Goal: Task Accomplishment & Management: Complete application form

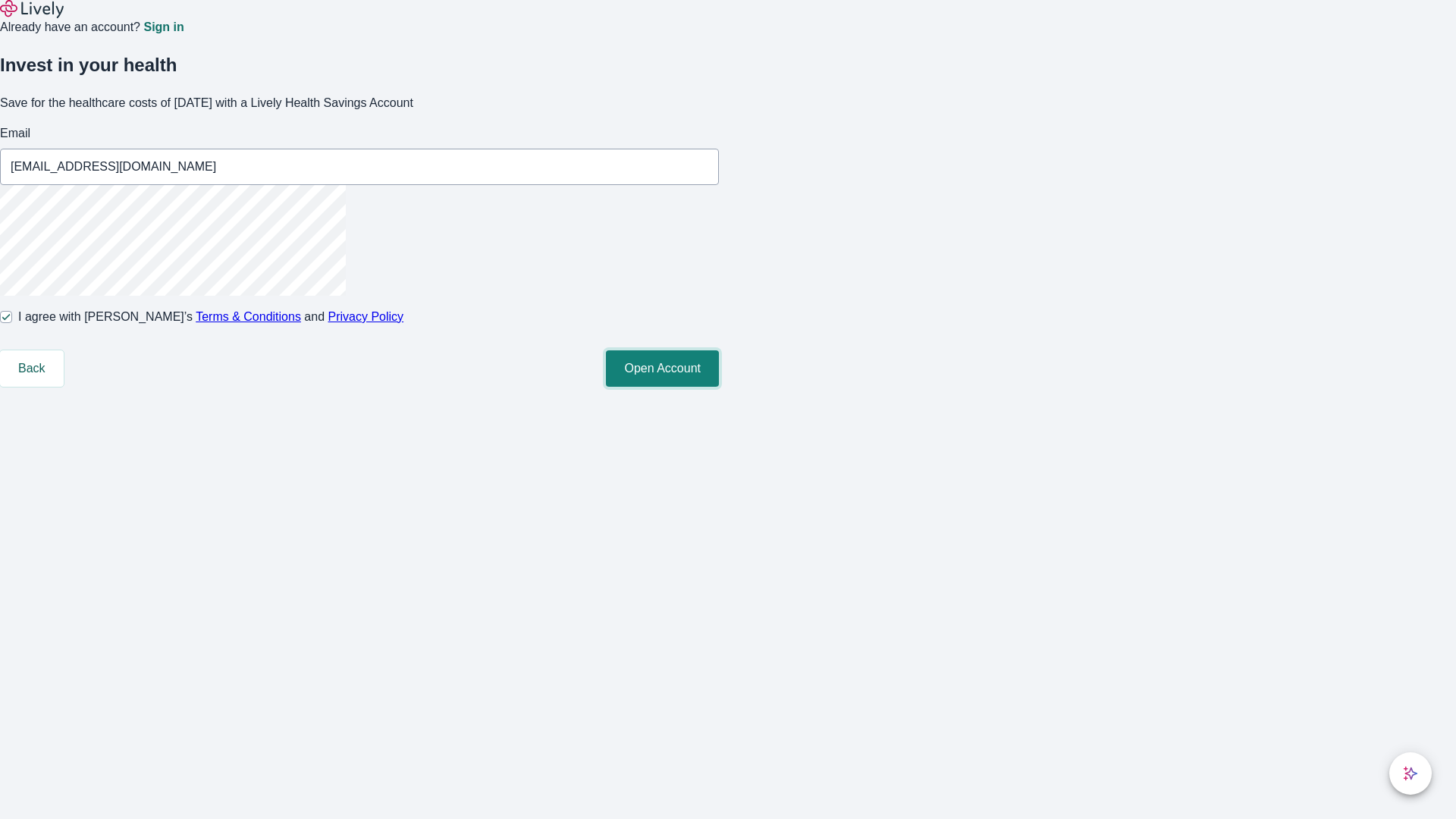
click at [719, 387] on button "Open Account" at bounding box center [662, 368] width 113 height 36
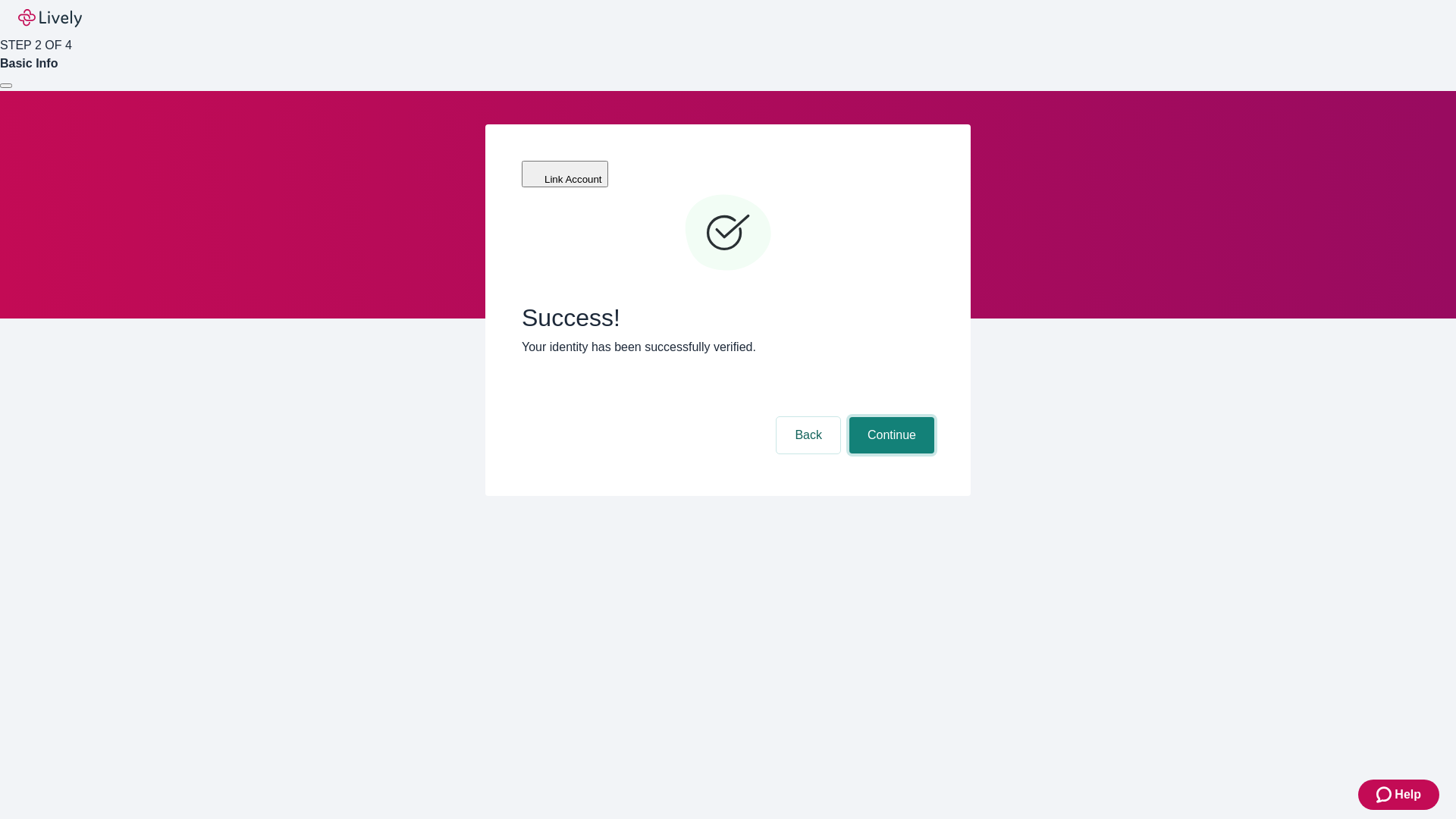
click at [889, 417] on button "Continue" at bounding box center [891, 435] width 85 height 36
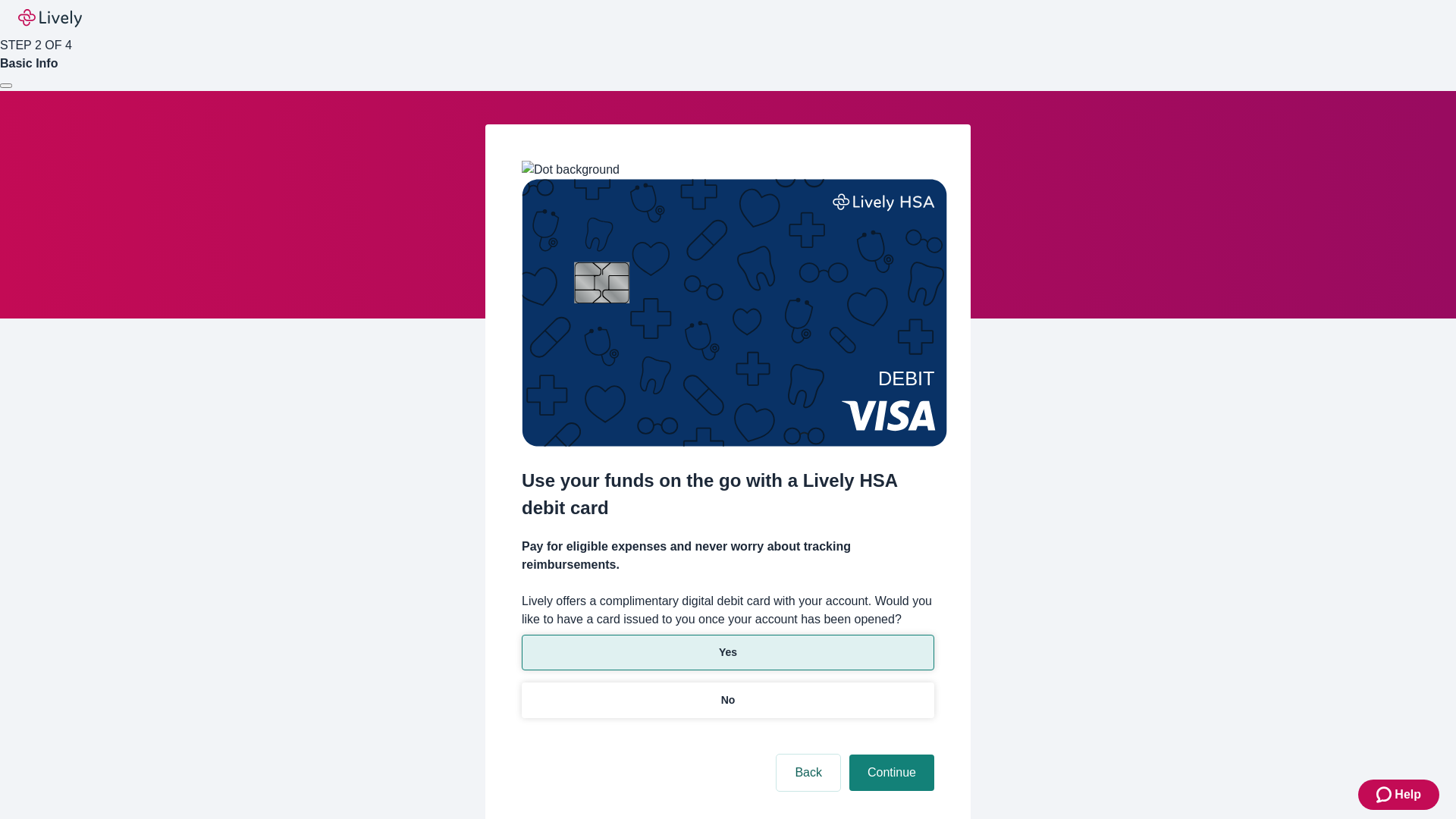
click at [727, 645] on p "Yes" at bounding box center [728, 652] width 19 height 16
click at [889, 754] on button "Continue" at bounding box center [891, 772] width 85 height 36
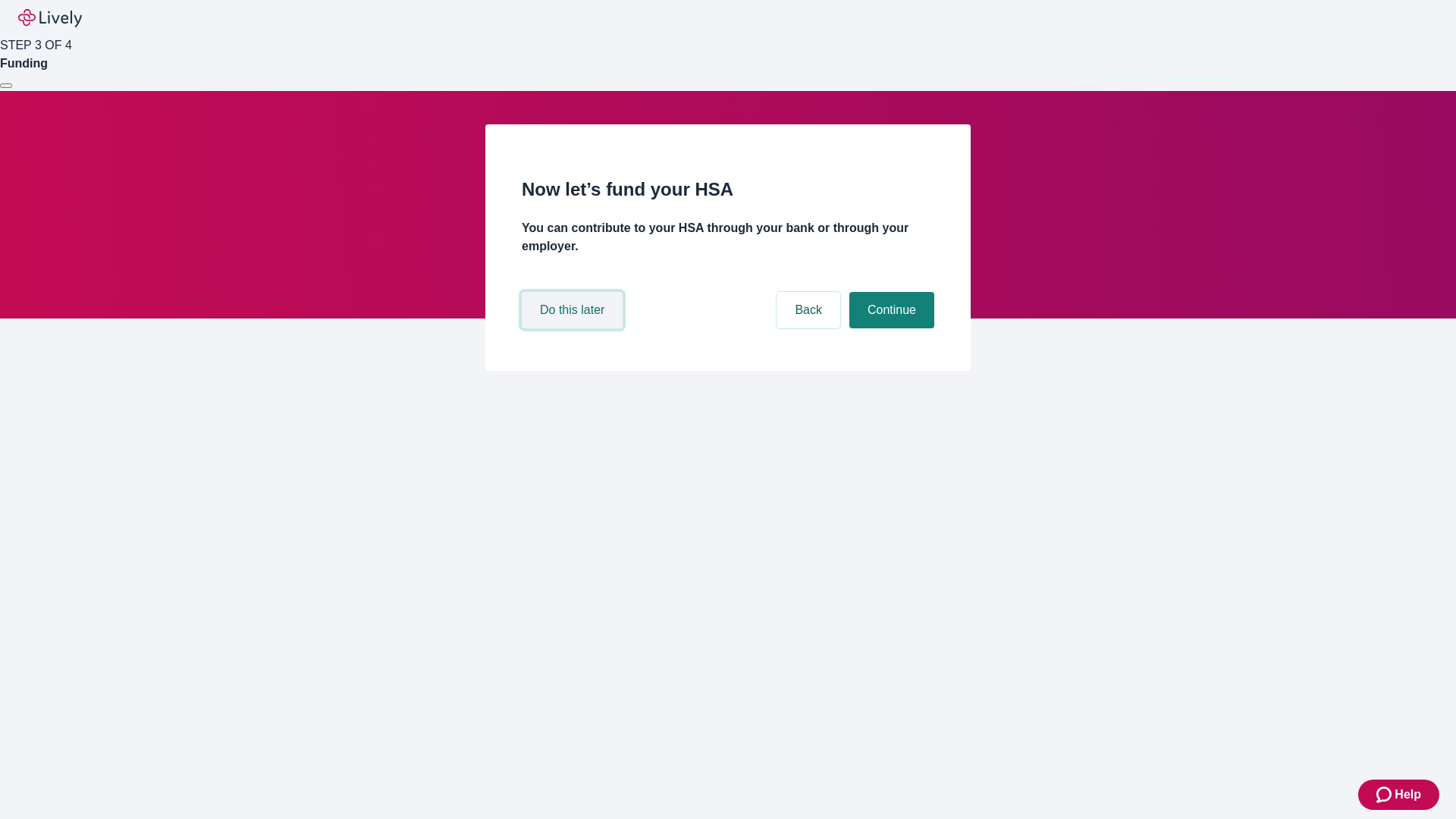
click at [574, 329] on button "Do this later" at bounding box center [572, 310] width 101 height 36
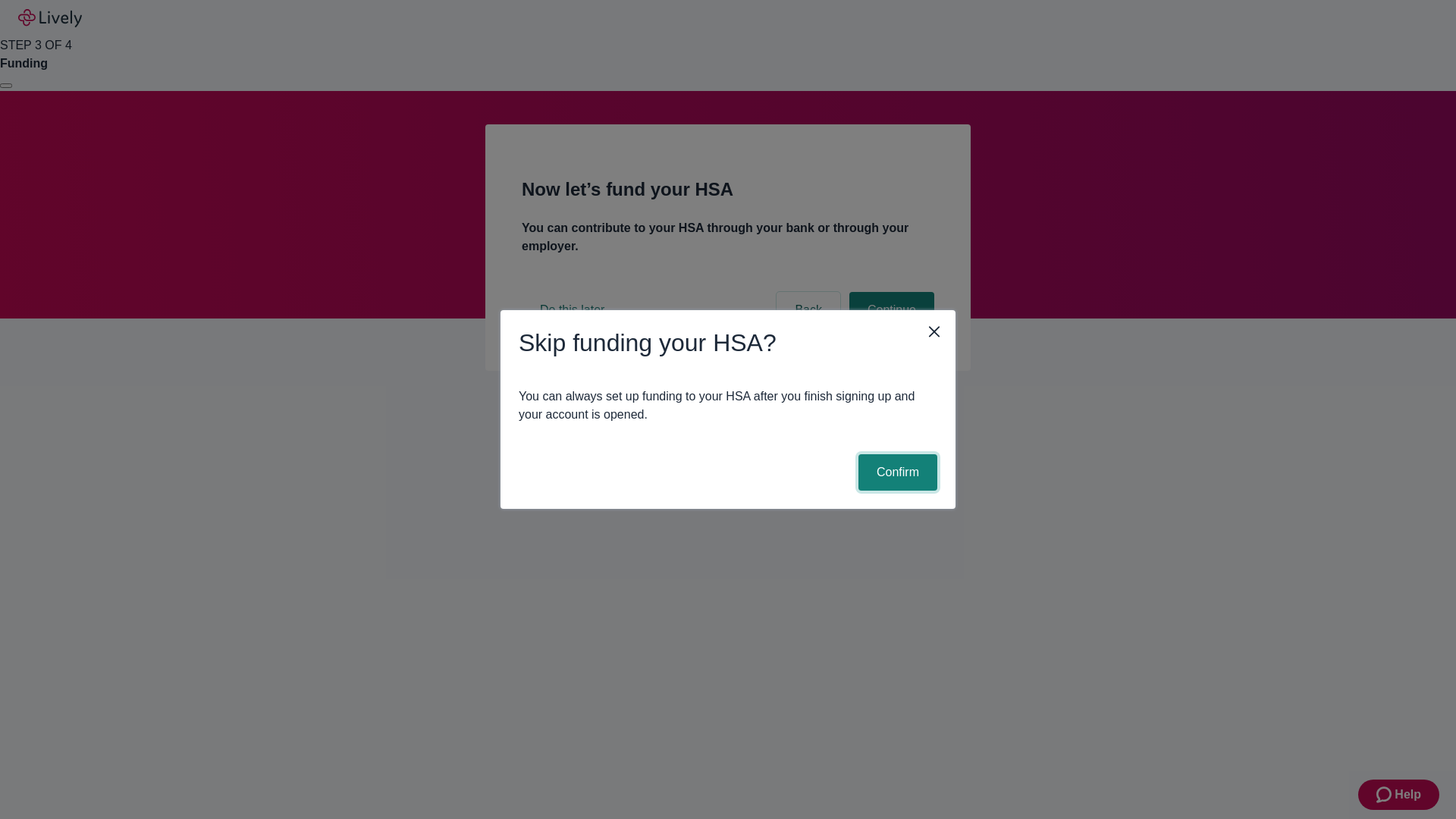
click at [895, 473] on button "Confirm" at bounding box center [898, 472] width 79 height 36
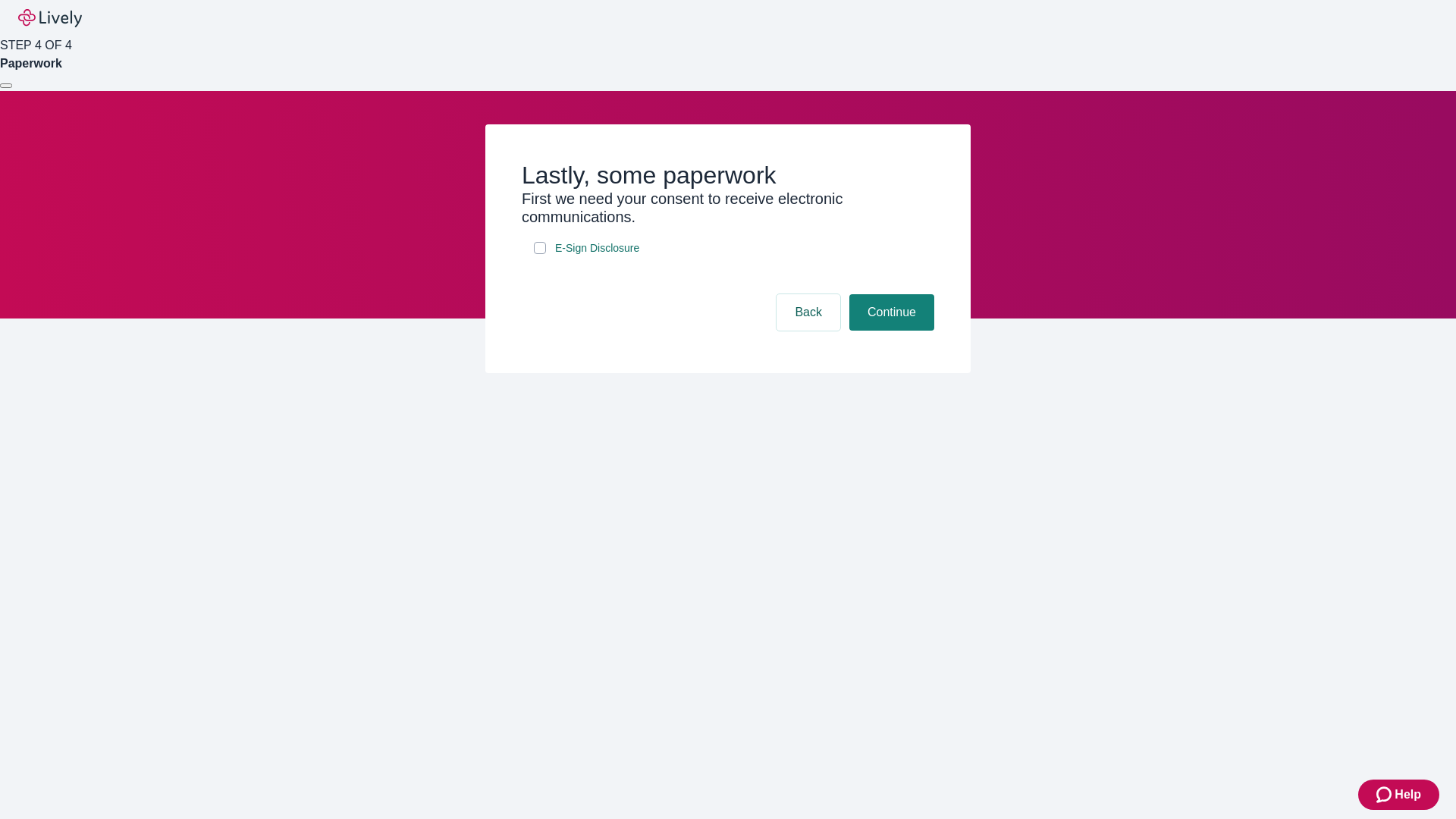
click at [540, 254] on input "E-Sign Disclosure" at bounding box center [540, 248] width 12 height 12
checkbox input "true"
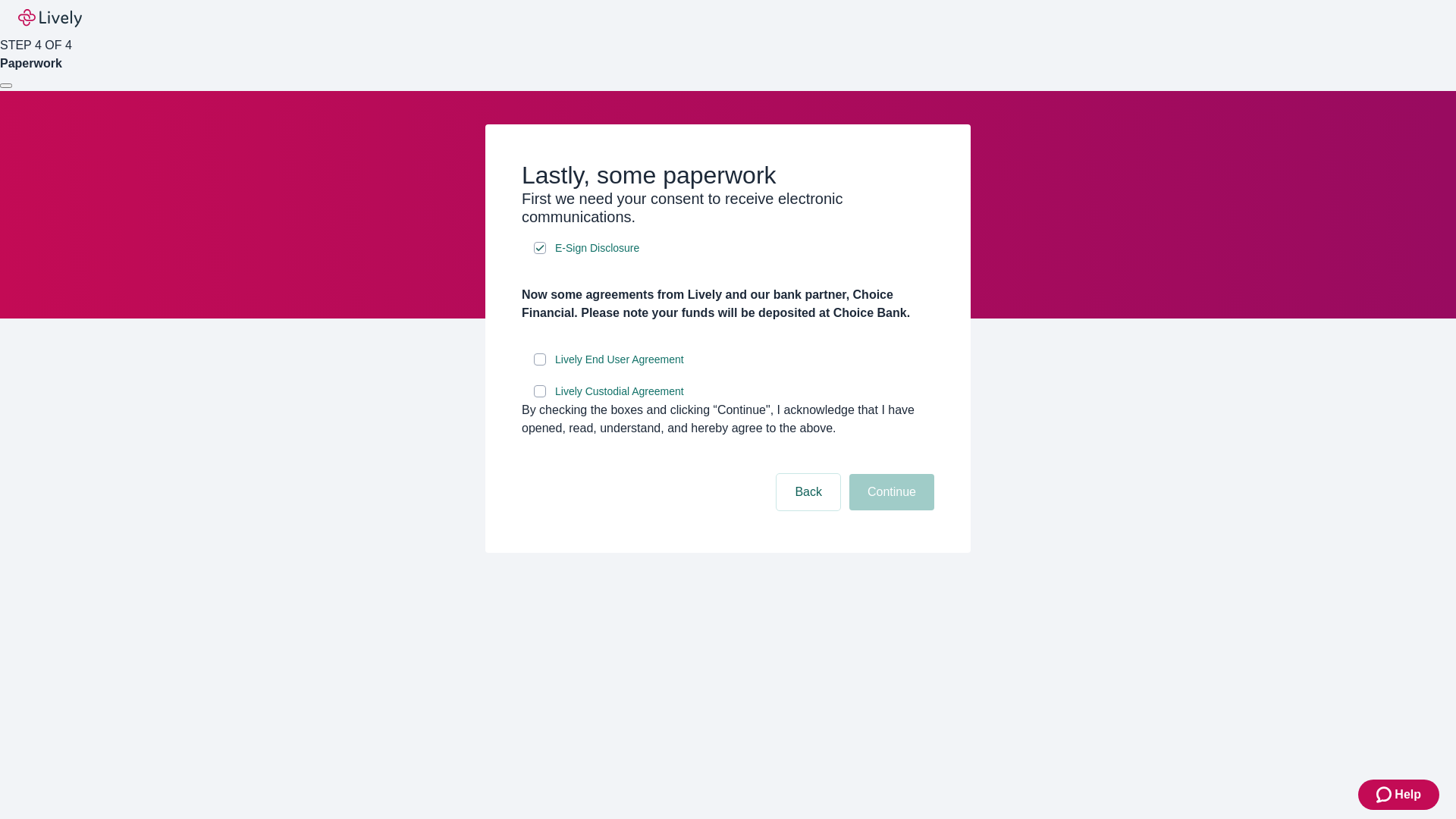
click at [540, 366] on input "Lively End User Agreement" at bounding box center [540, 359] width 12 height 12
checkbox input "true"
click at [540, 397] on input "Lively Custodial Agreement" at bounding box center [540, 392] width 12 height 12
checkbox input "true"
click at [889, 511] on button "Continue" at bounding box center [891, 492] width 85 height 36
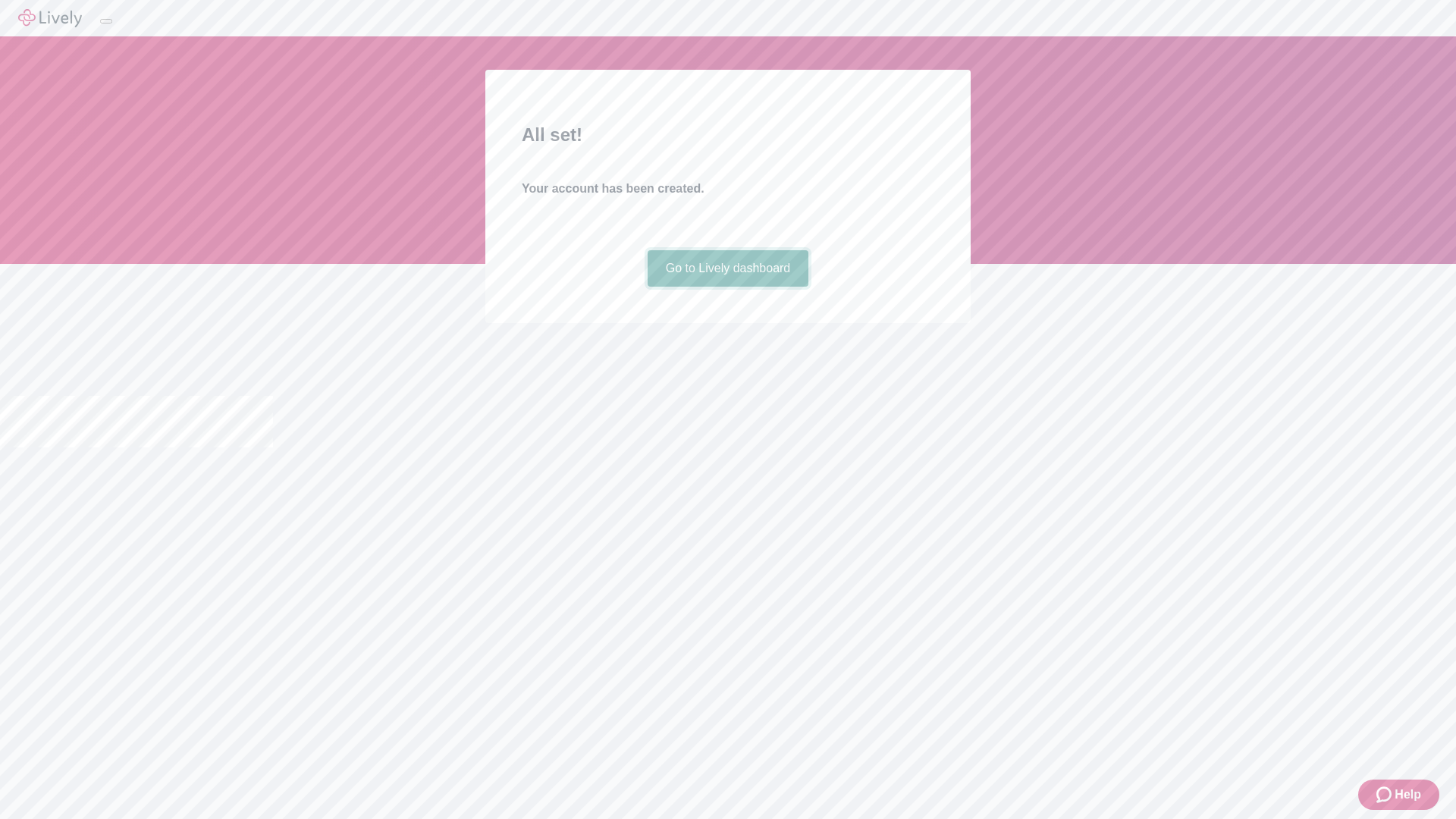
click at [727, 287] on link "Go to Lively dashboard" at bounding box center [728, 268] width 161 height 36
